Goal: Transaction & Acquisition: Purchase product/service

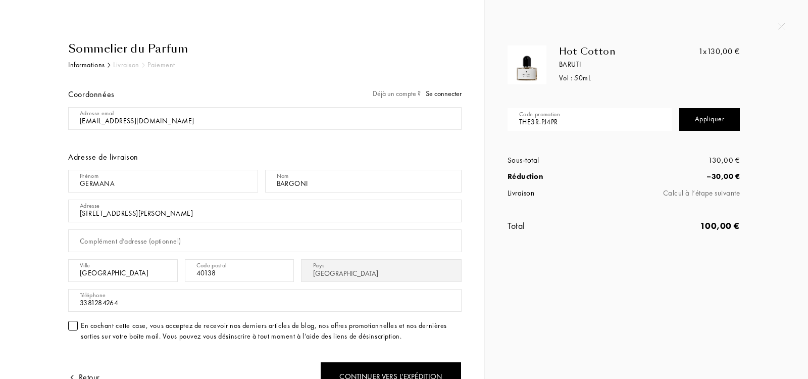
select select "IT"
click at [554, 121] on input "THE3R-PJ4PR" at bounding box center [590, 119] width 164 height 23
click at [128, 46] on div "Sommelier du Parfum" at bounding box center [264, 48] width 393 height 17
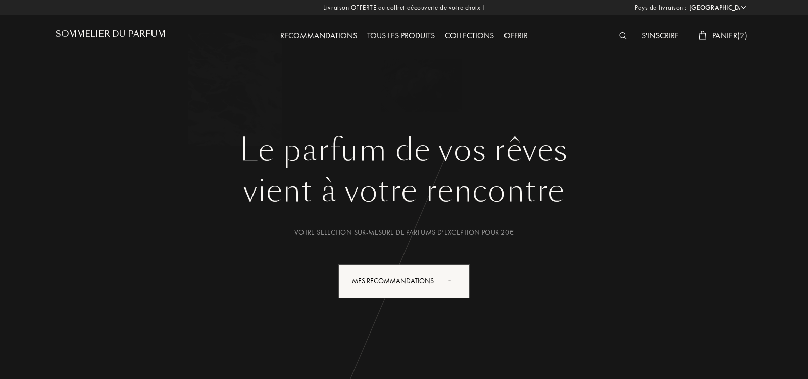
select select "IT"
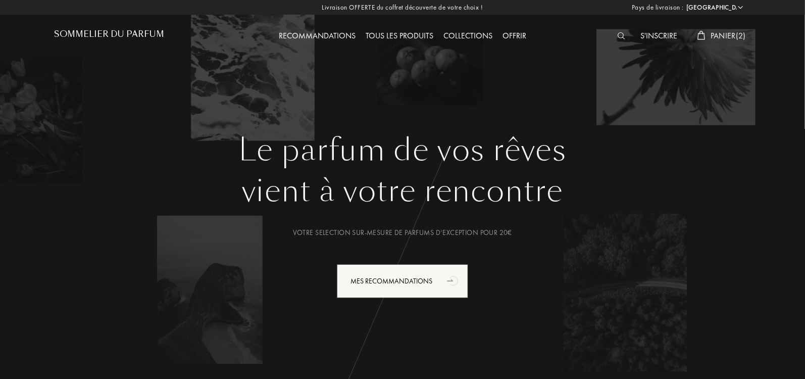
click at [729, 33] on span "Panier ( 2 )" at bounding box center [728, 35] width 35 height 11
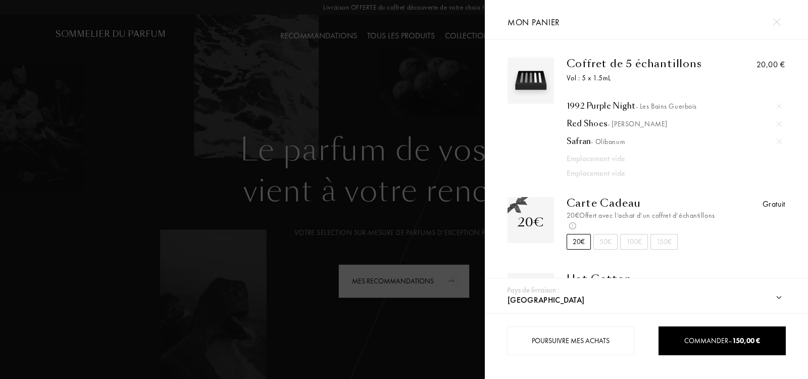
click at [777, 141] on img at bounding box center [779, 141] width 5 height 5
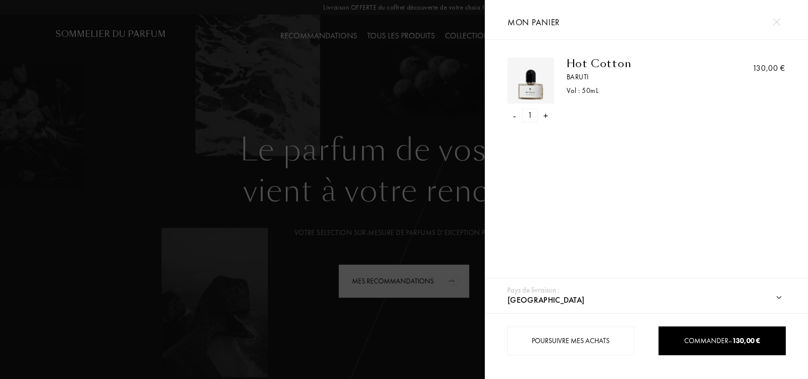
click at [776, 123] on div at bounding box center [646, 127] width 293 height 10
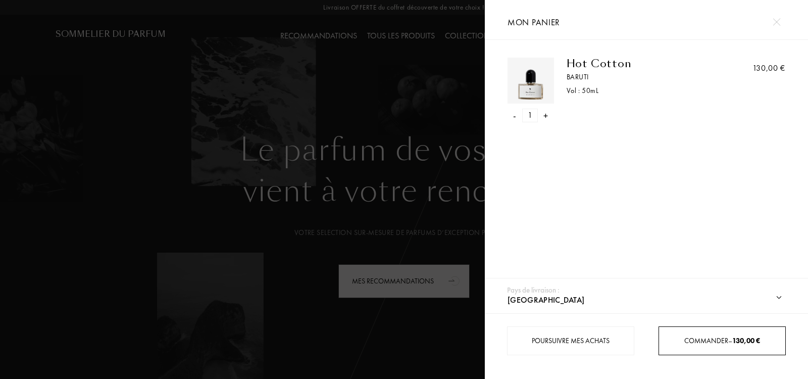
click at [705, 337] on span "Commander – 130,00 €" at bounding box center [722, 340] width 76 height 9
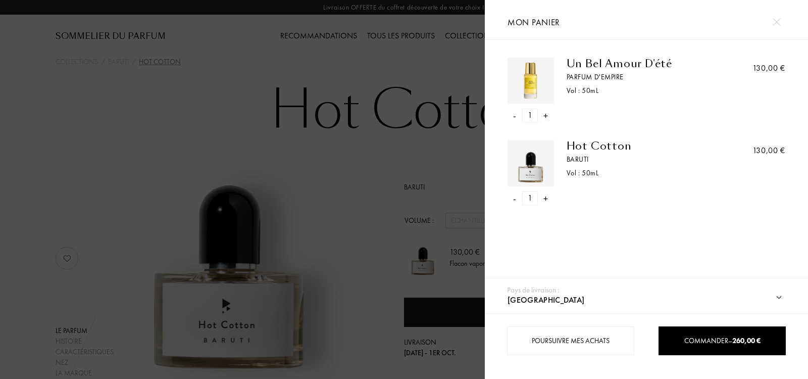
select select "IT"
click at [778, 23] on img at bounding box center [777, 22] width 8 height 8
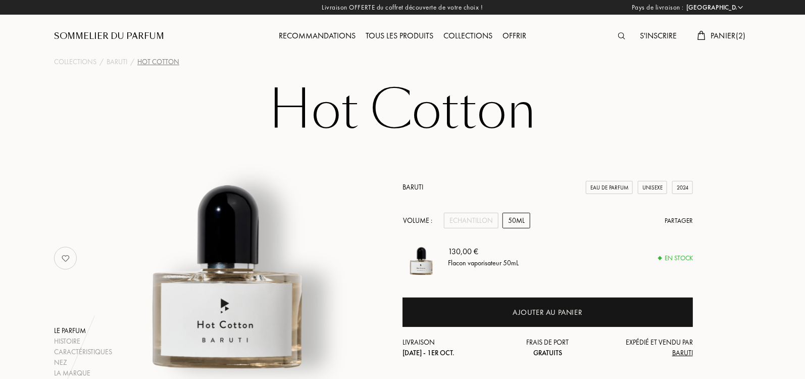
click at [416, 188] on link "Baruti" at bounding box center [413, 186] width 21 height 9
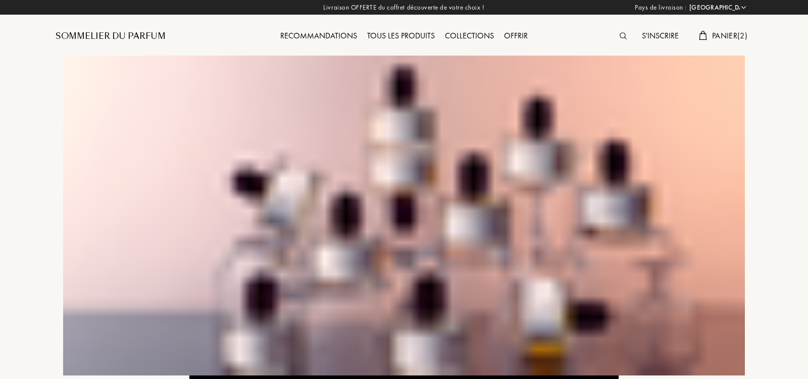
select select "IT"
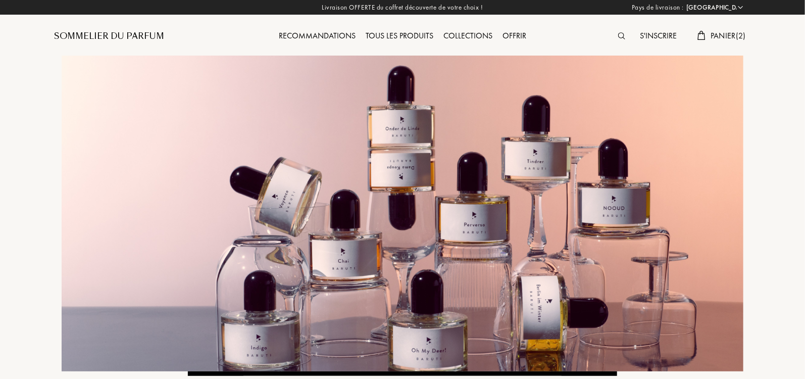
click at [124, 39] on div "Sommelier du Parfum" at bounding box center [109, 36] width 110 height 12
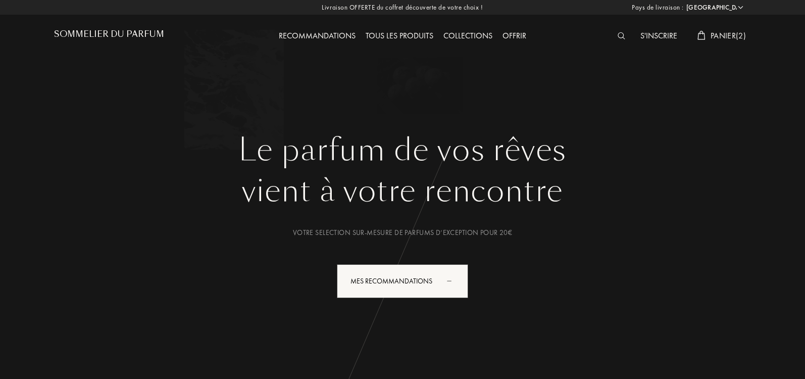
select select "IT"
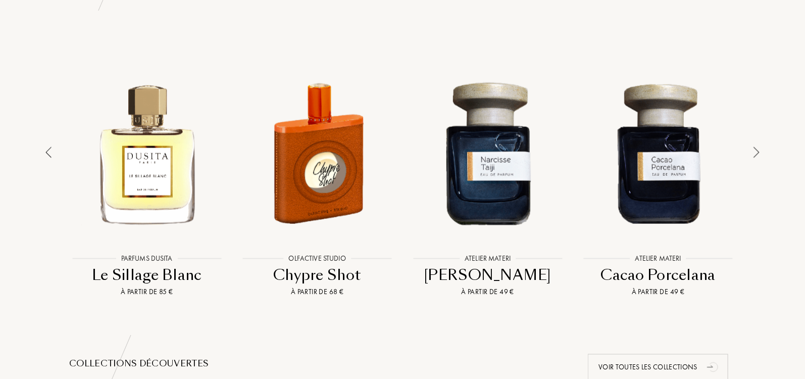
scroll to position [717, 0]
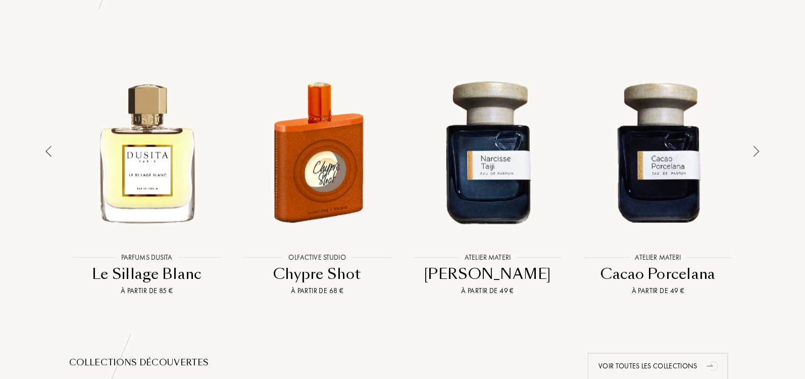
click at [761, 154] on div at bounding box center [756, 171] width 14 height 249
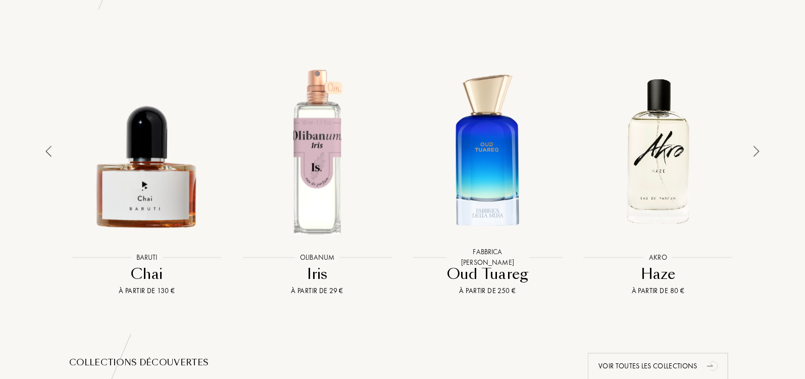
click at [761, 154] on div at bounding box center [756, 171] width 14 height 249
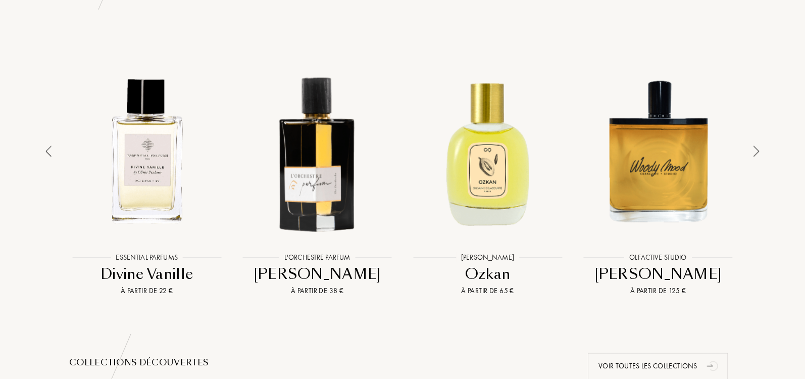
click at [761, 154] on div at bounding box center [756, 171] width 14 height 249
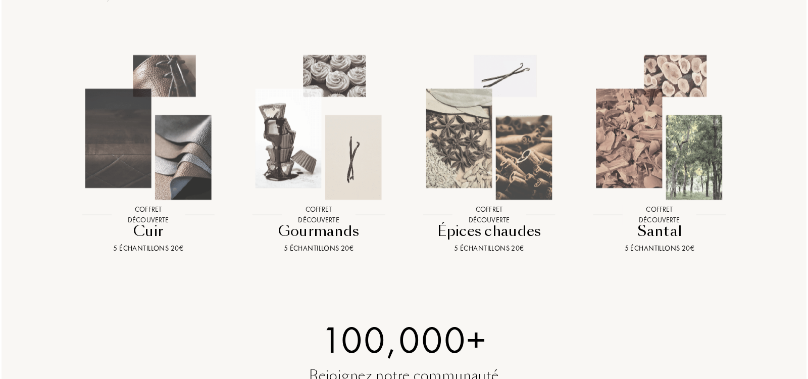
scroll to position [1109, 0]
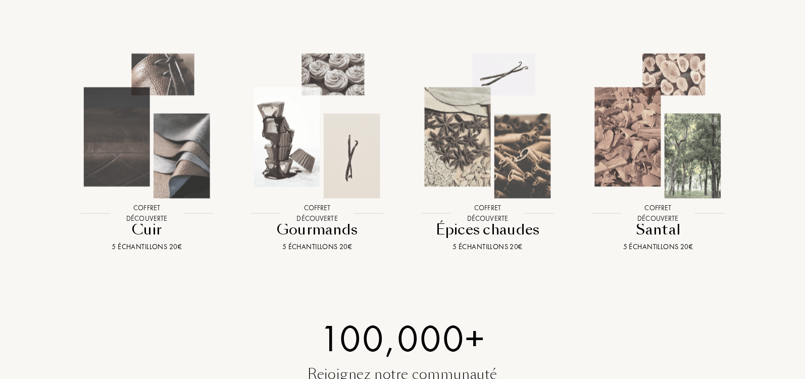
click at [146, 137] on img at bounding box center [147, 126] width 154 height 154
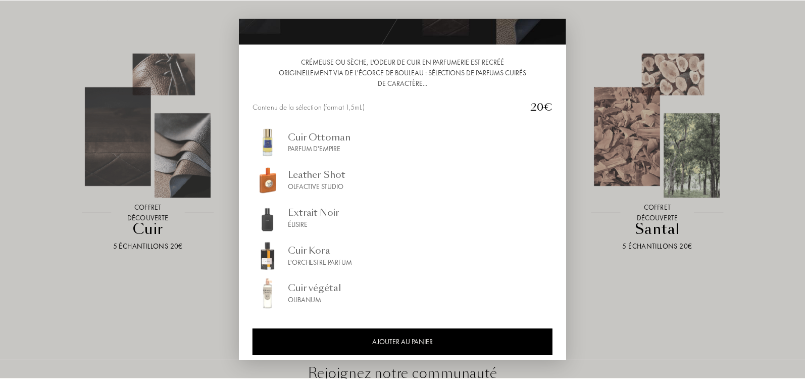
scroll to position [0, 0]
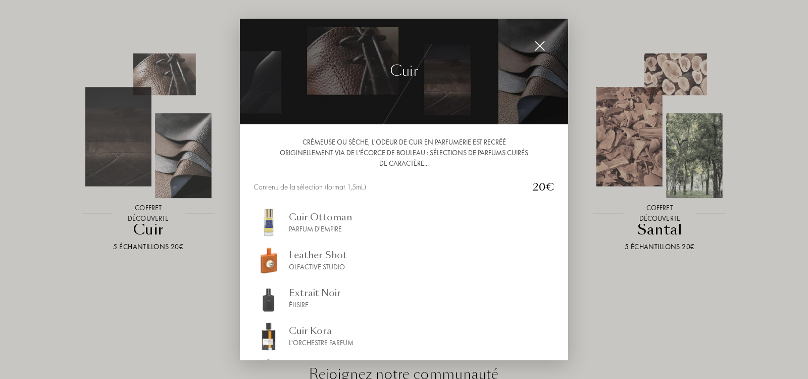
click at [539, 45] on img at bounding box center [539, 45] width 11 height 11
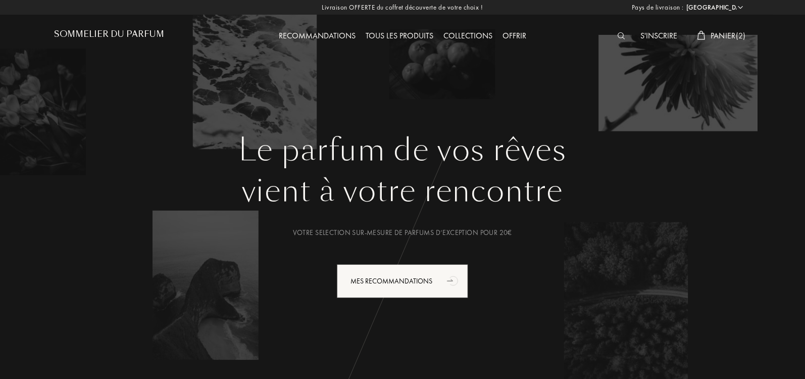
click at [723, 34] on span "Panier ( 2 )" at bounding box center [728, 35] width 35 height 11
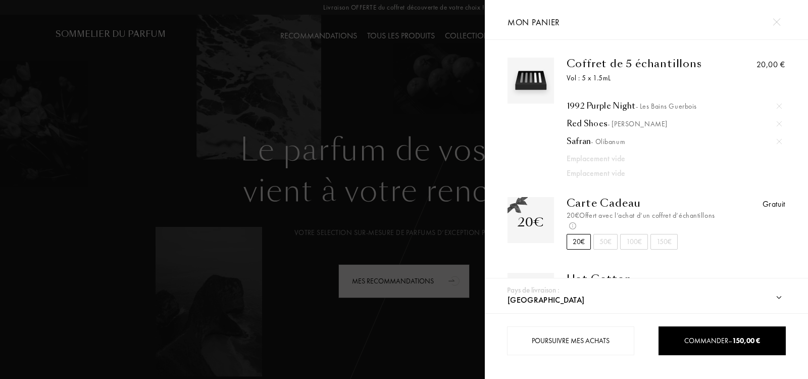
click at [777, 141] on img at bounding box center [779, 141] width 5 height 5
click at [774, 118] on div at bounding box center [779, 123] width 15 height 15
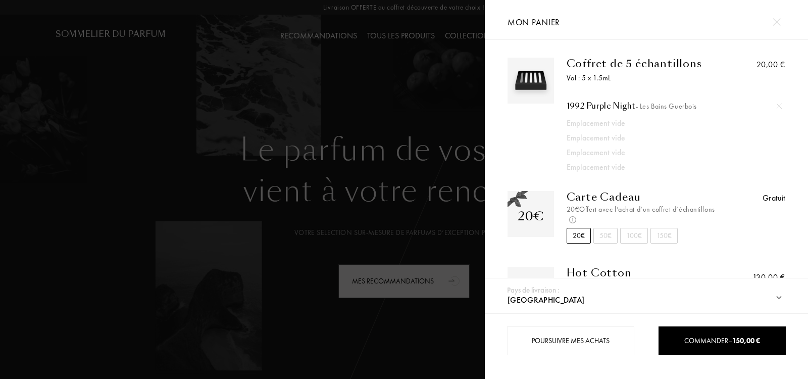
click at [775, 102] on div at bounding box center [779, 105] width 15 height 15
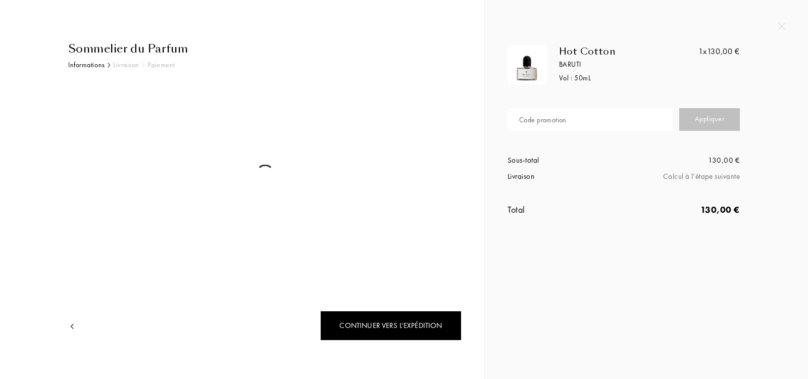
select select "IT"
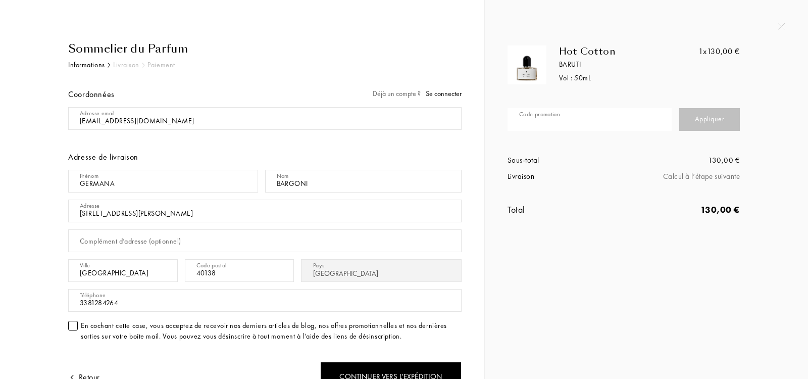
click at [596, 120] on input "text" at bounding box center [590, 119] width 164 height 23
paste input "THE3R-PJ4PR"
type input "THE3R-PJ4PR"
click at [717, 115] on div "Appliquer" at bounding box center [709, 119] width 61 height 23
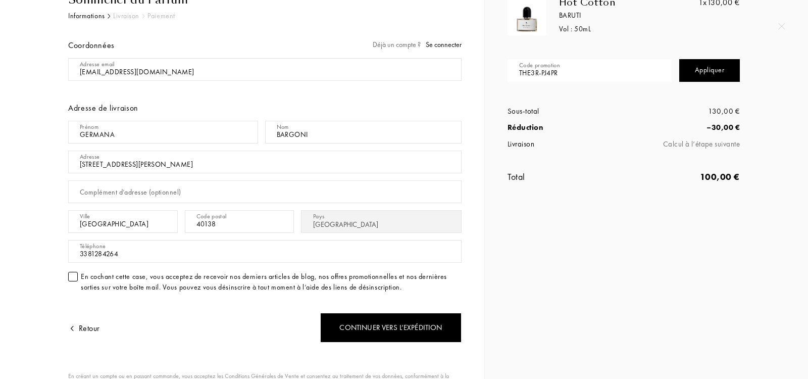
scroll to position [83, 0]
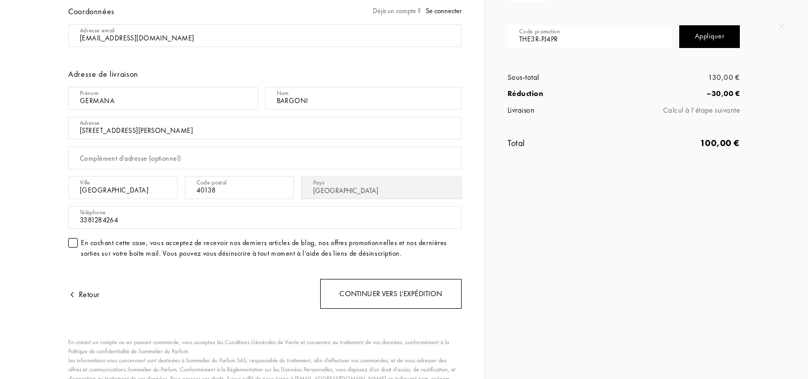
click at [401, 292] on div "Continuer vers l’expédition" at bounding box center [390, 294] width 141 height 30
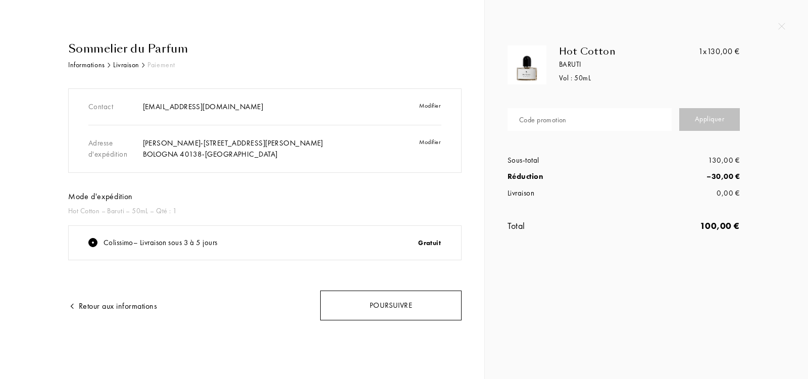
click at [404, 304] on div "Poursuivre" at bounding box center [390, 305] width 141 height 30
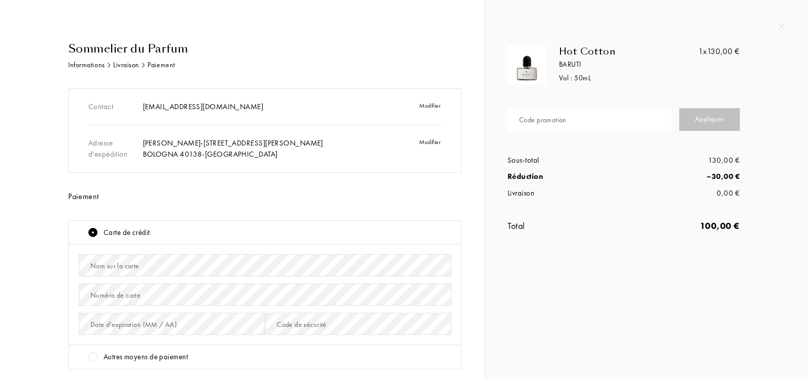
click at [563, 122] on div "Code promotion" at bounding box center [542, 120] width 47 height 11
paste input "THE3R-PJ4PR"
type input "THE3R-PJ4PR"
click at [708, 111] on div "Appliquer" at bounding box center [709, 119] width 61 height 23
click at [712, 122] on div "Appliquer" at bounding box center [709, 119] width 61 height 23
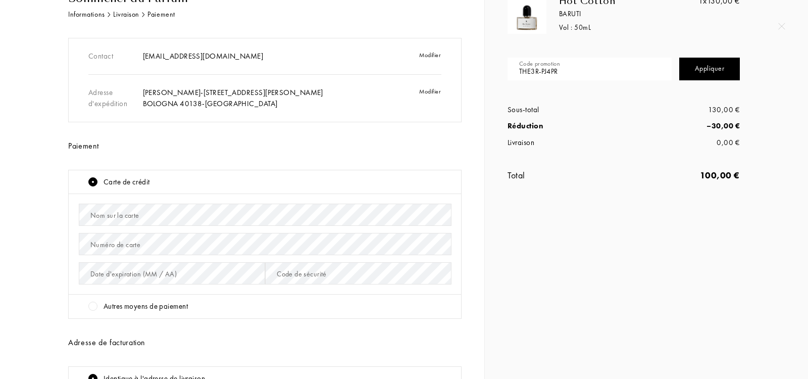
scroll to position [111, 0]
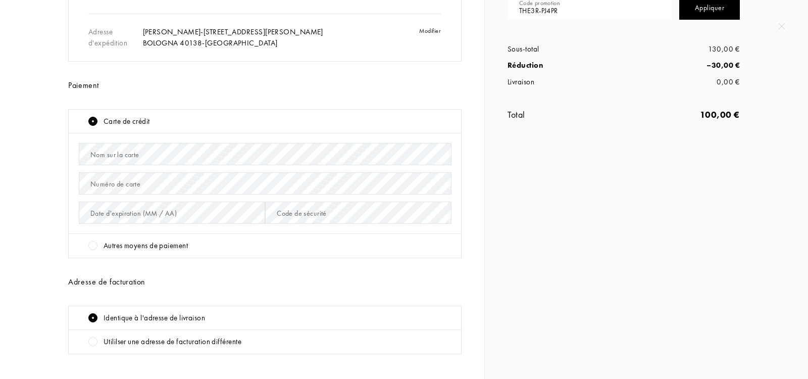
click at [337, 279] on div "Adresse de facturation" at bounding box center [264, 282] width 393 height 12
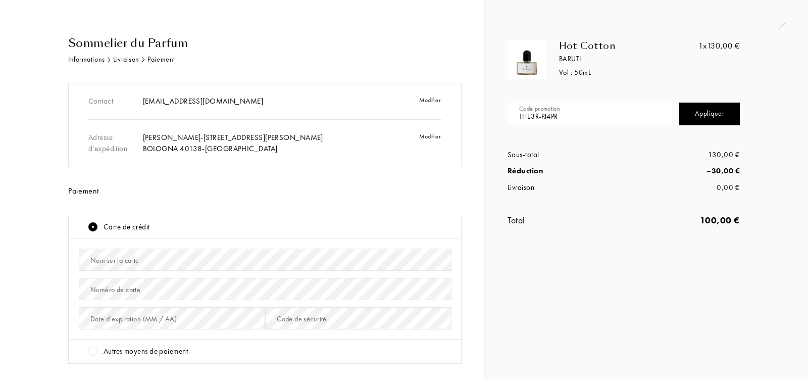
scroll to position [0, 0]
